Goal: Information Seeking & Learning: Learn about a topic

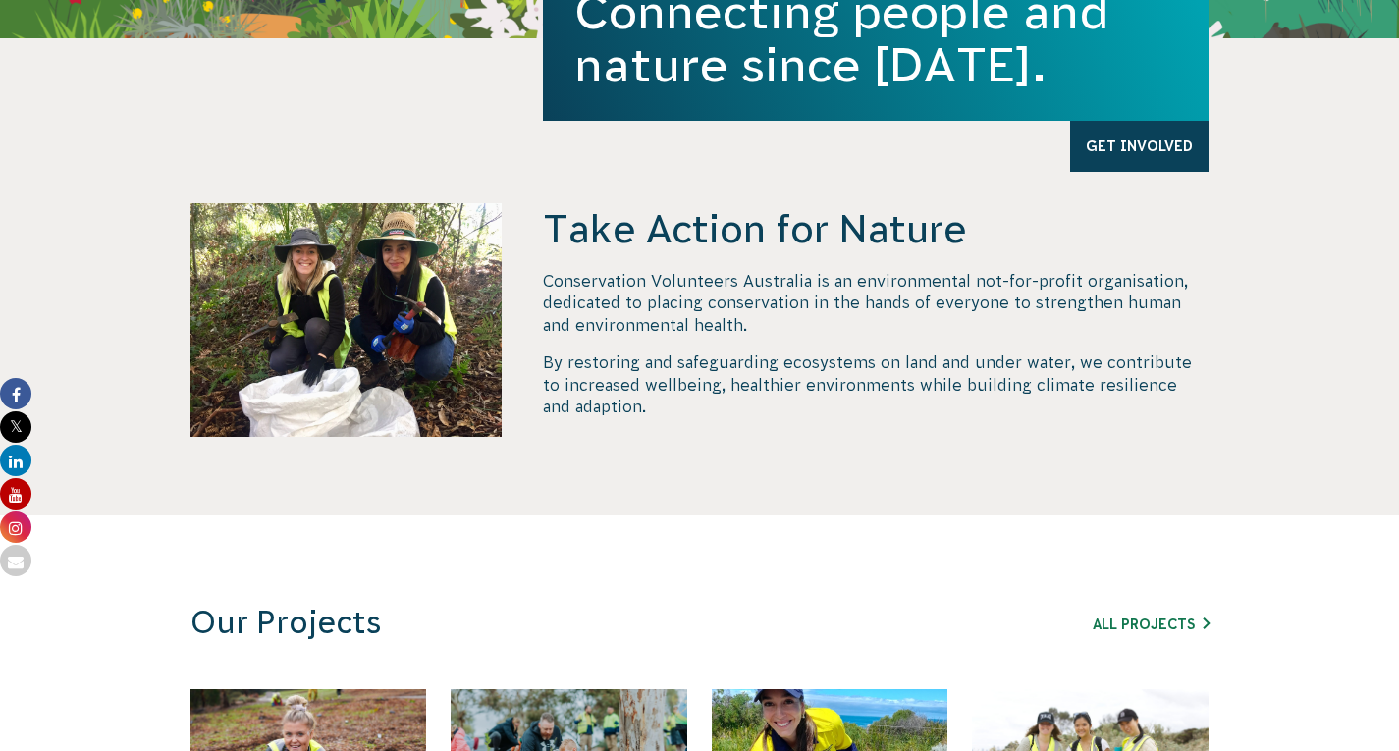
scroll to position [1314, 0]
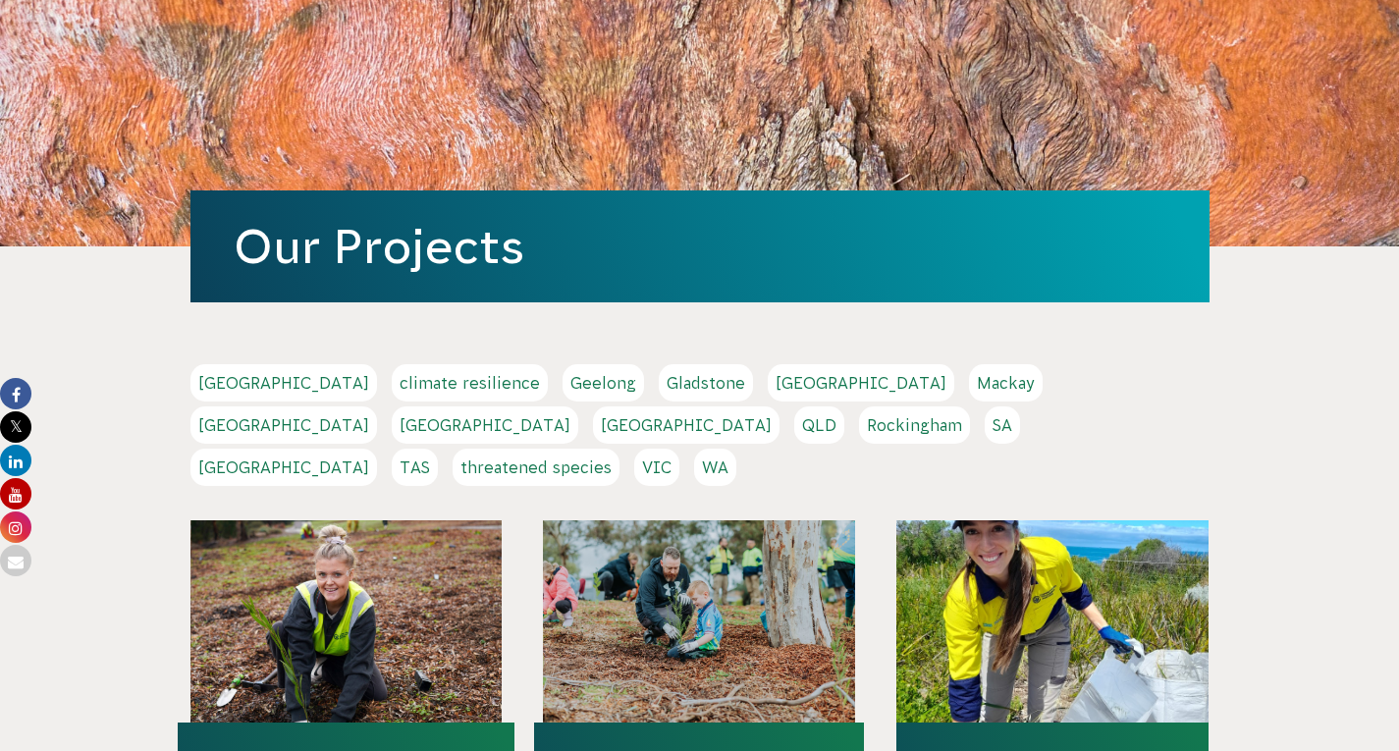
scroll to position [131, 0]
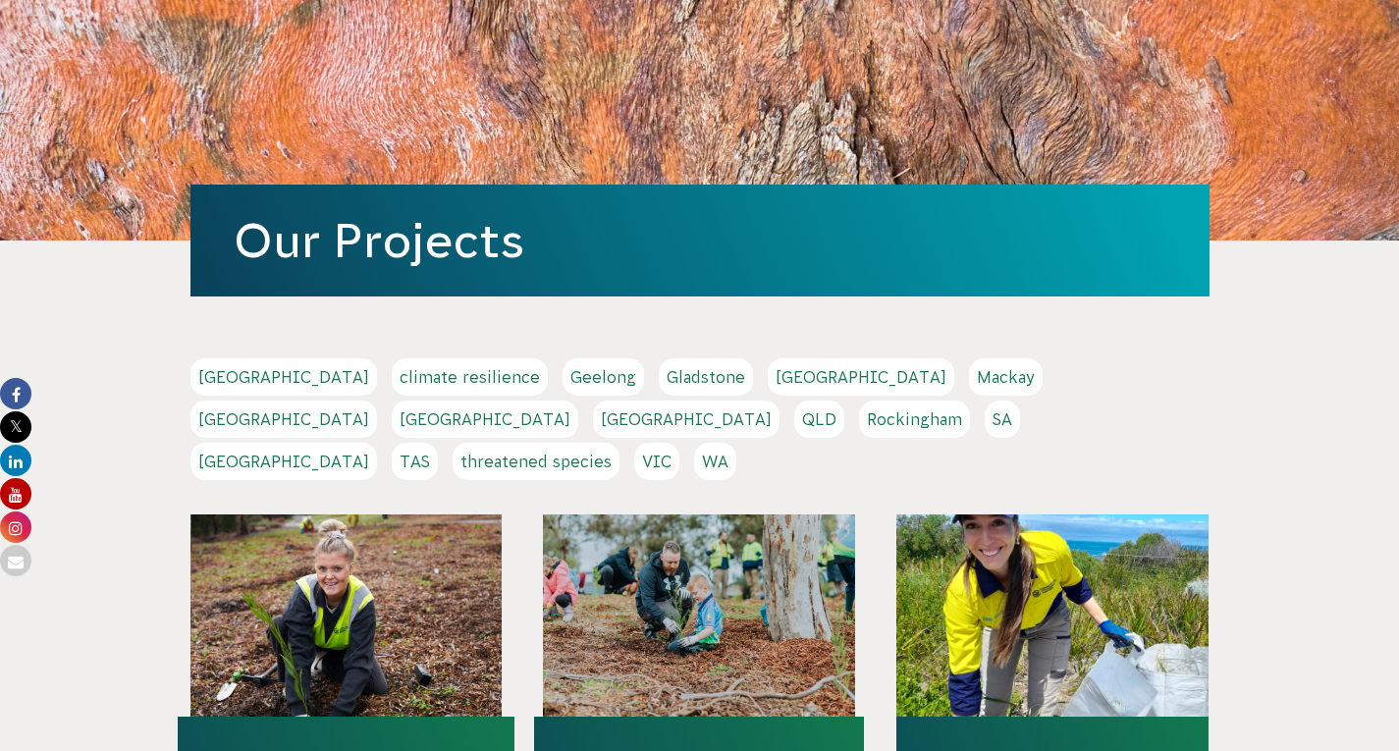
click at [679, 480] on link "VIC" at bounding box center [656, 461] width 45 height 37
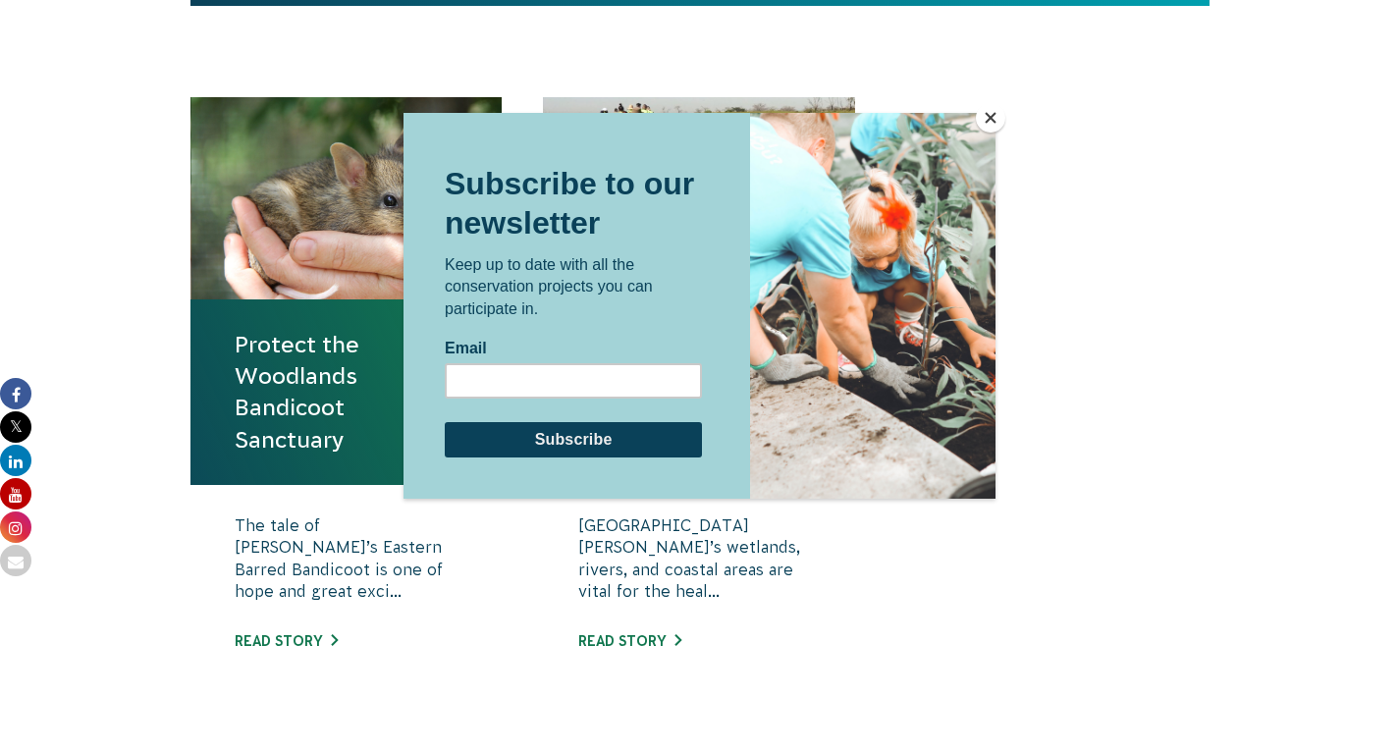
click at [989, 118] on button "Close" at bounding box center [990, 117] width 29 height 29
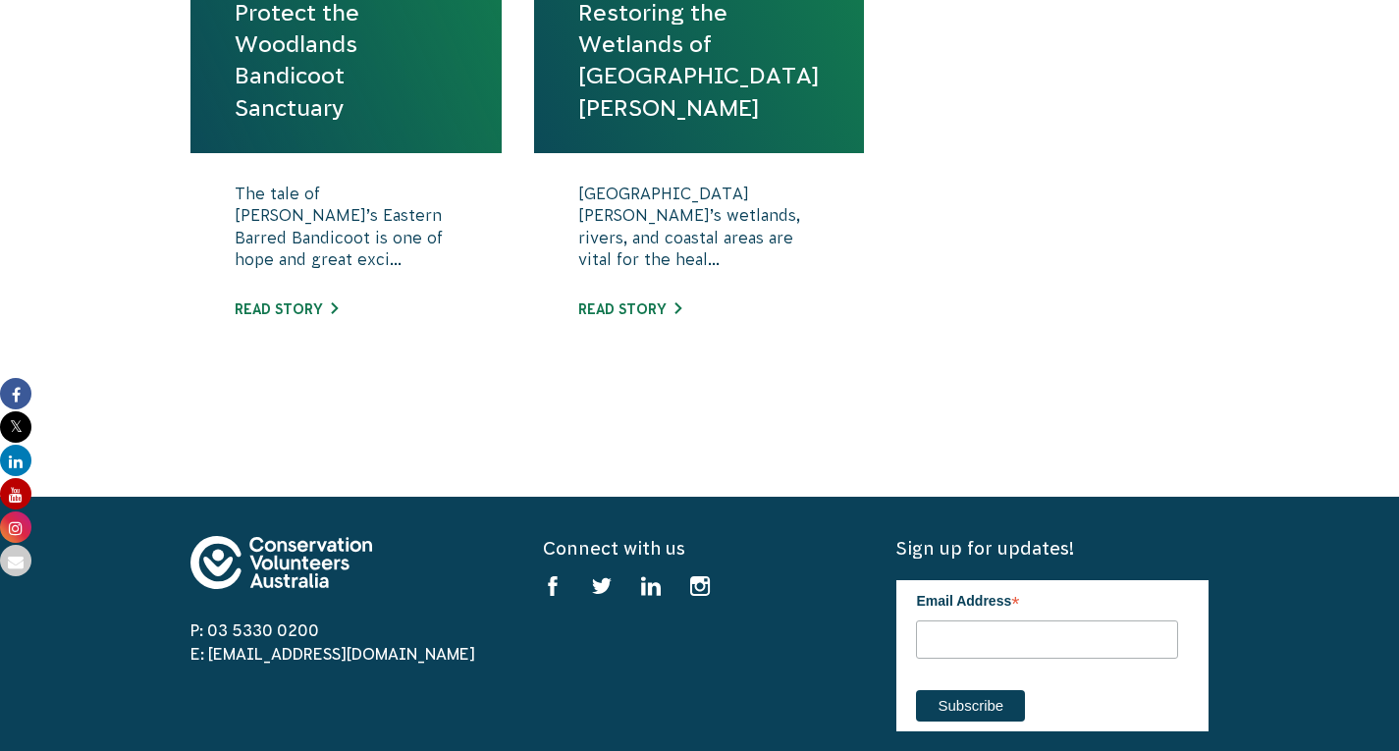
scroll to position [1038, 0]
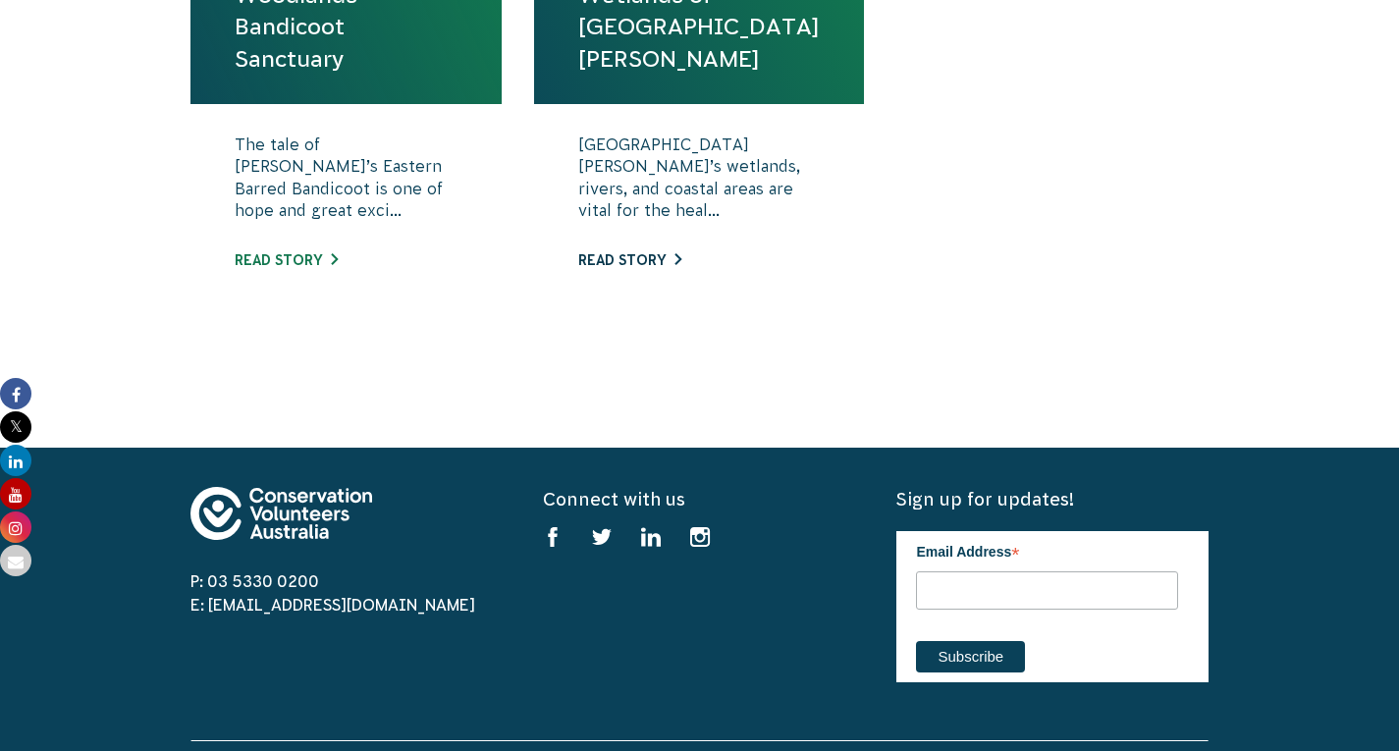
click at [637, 268] on link "Read story" at bounding box center [629, 260] width 103 height 16
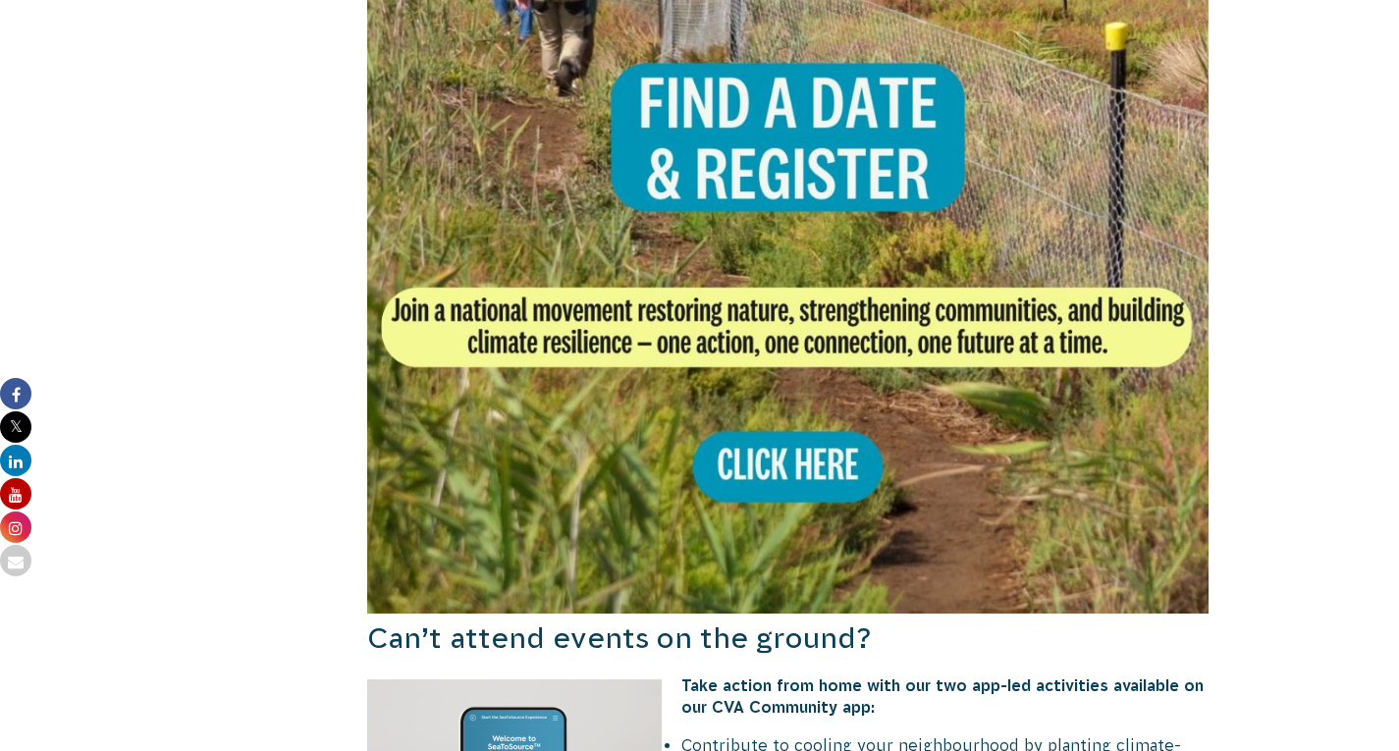
scroll to position [1535, 0]
